Goal: Task Accomplishment & Management: Use online tool/utility

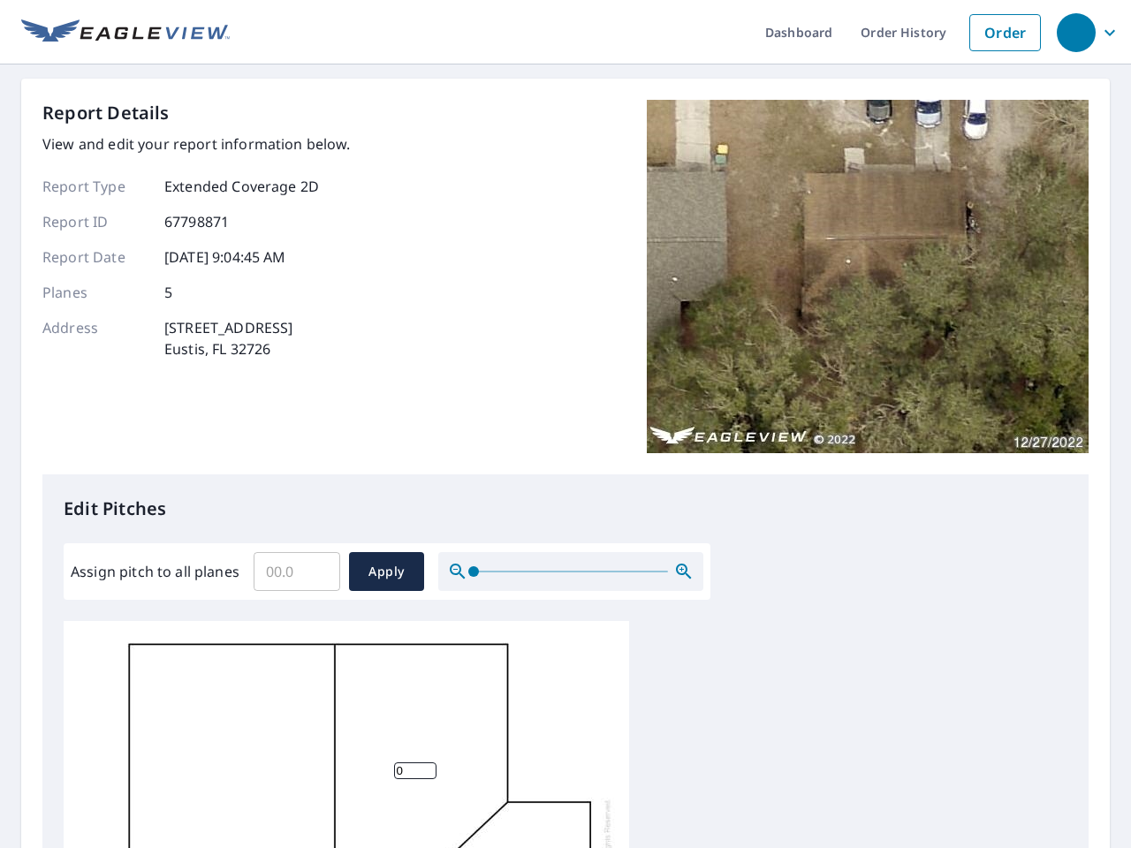
click at [565, 424] on div "Report Details View and edit your report information below. Report Type Extende…" at bounding box center [565, 287] width 1046 height 375
click at [1075, 32] on div "button" at bounding box center [1075, 32] width 39 height 39
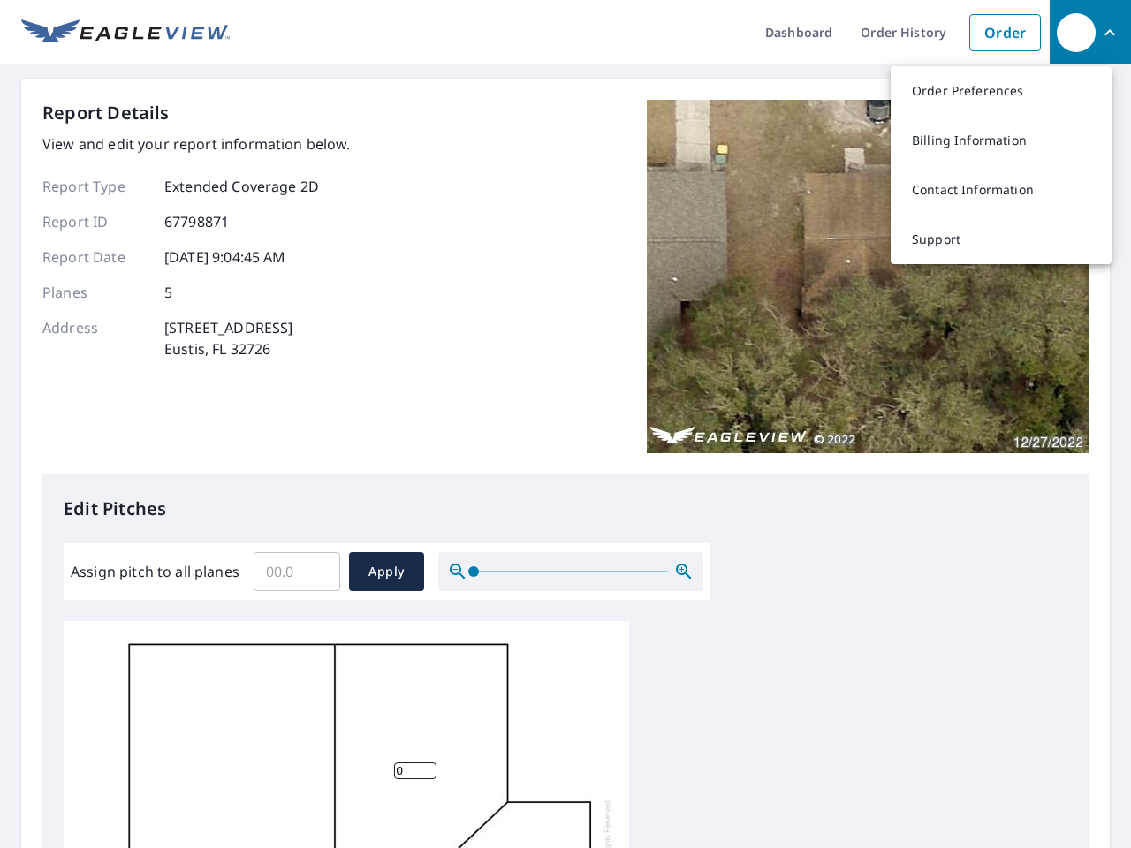
click at [297, 571] on input "Assign pitch to all planes" at bounding box center [297, 571] width 87 height 49
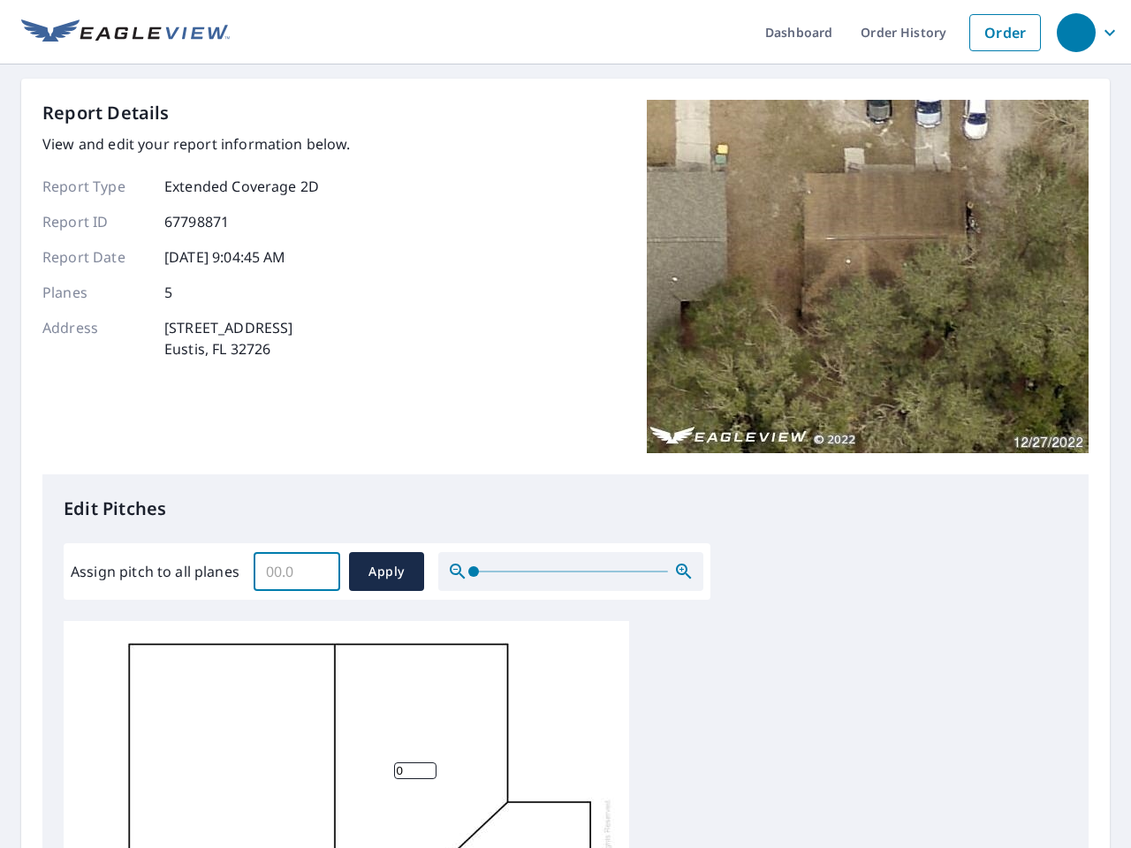
click at [386, 571] on span "Apply" at bounding box center [386, 572] width 47 height 22
click at [684, 571] on icon "button" at bounding box center [683, 571] width 21 height 21
